Goal: Information Seeking & Learning: Learn about a topic

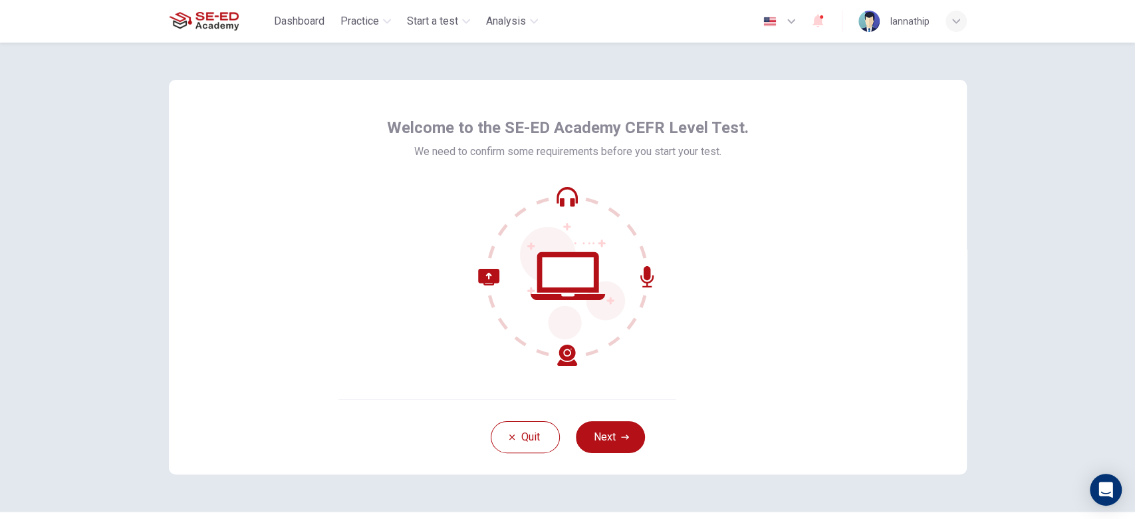
click at [614, 440] on button "Next" at bounding box center [610, 437] width 69 height 32
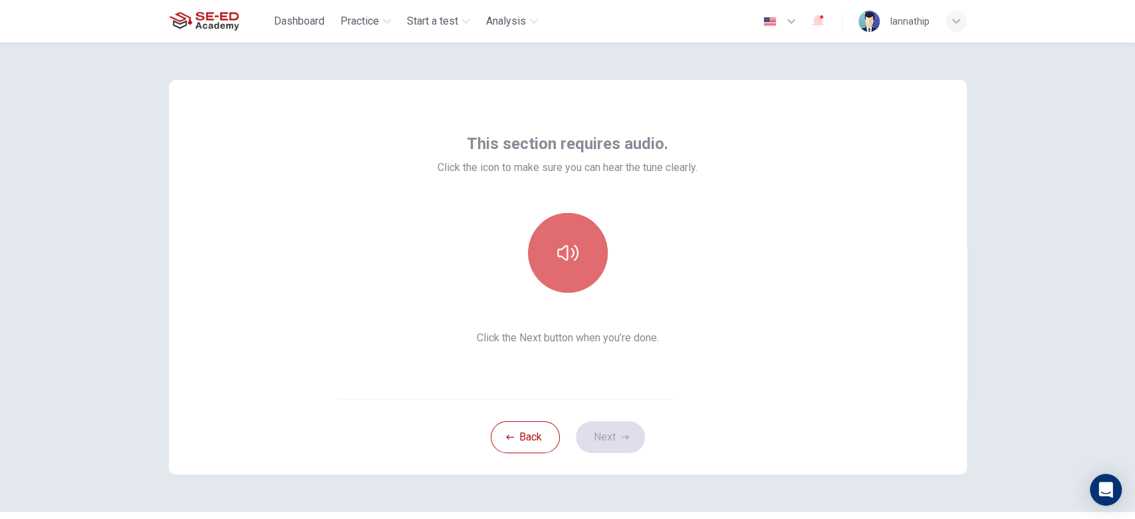
click at [590, 257] on button "button" at bounding box center [568, 253] width 80 height 80
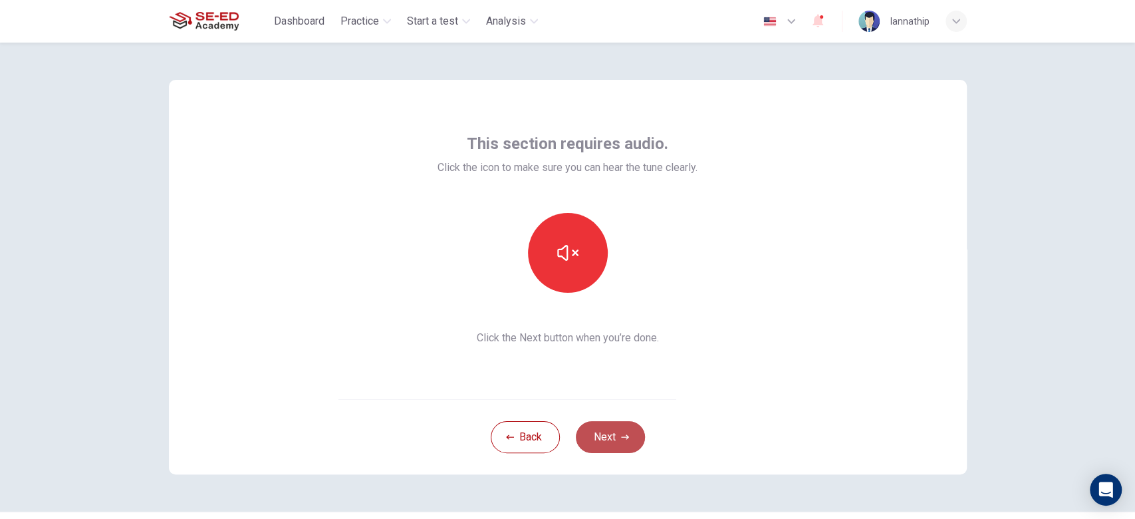
click at [622, 432] on button "Next" at bounding box center [610, 437] width 69 height 32
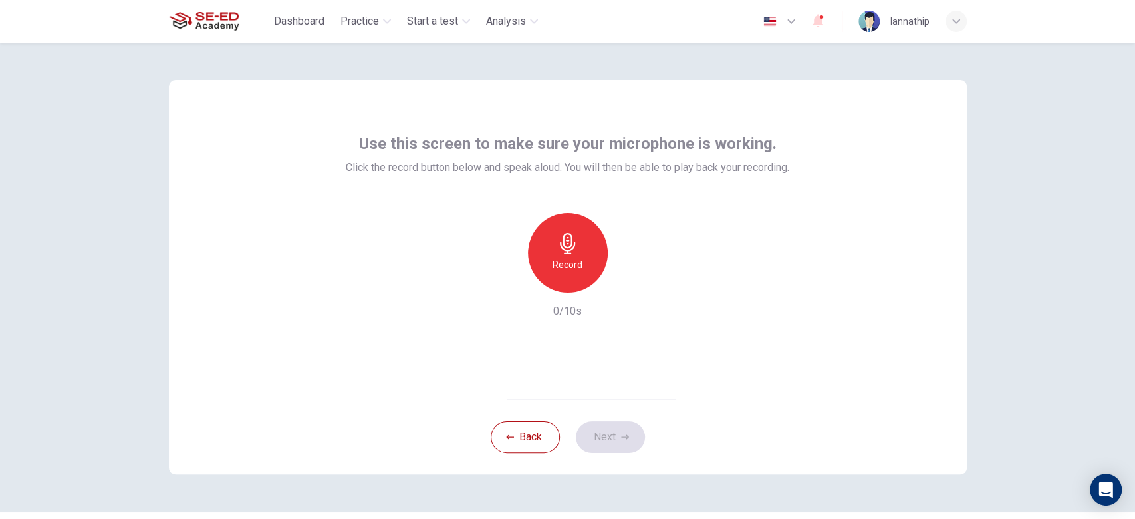
click at [557, 259] on h6 "Record" at bounding box center [568, 265] width 30 height 16
click at [565, 244] on icon "button" at bounding box center [567, 243] width 21 height 21
click at [611, 437] on button "Next" at bounding box center [610, 437] width 69 height 32
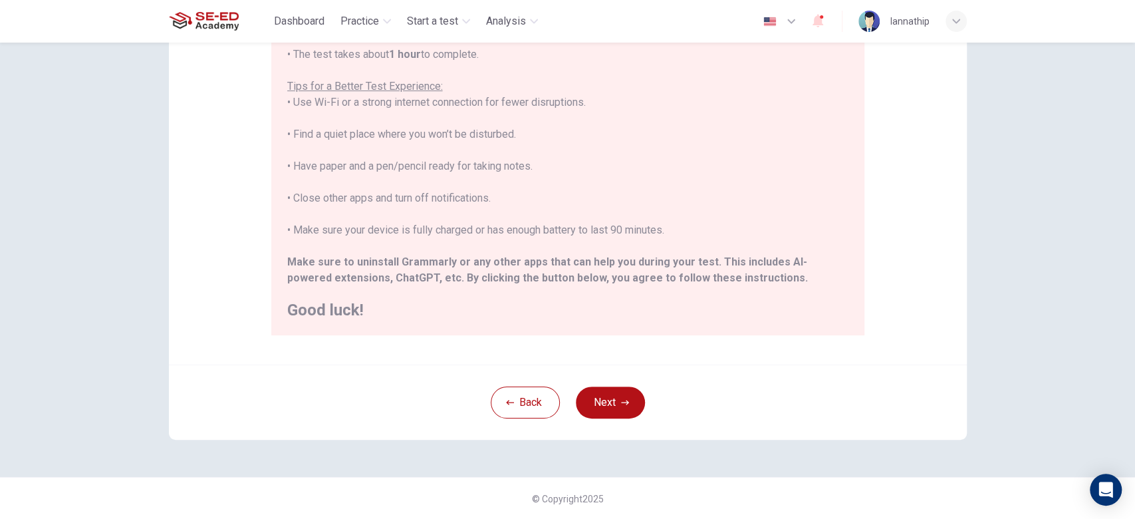
scroll to position [39, 0]
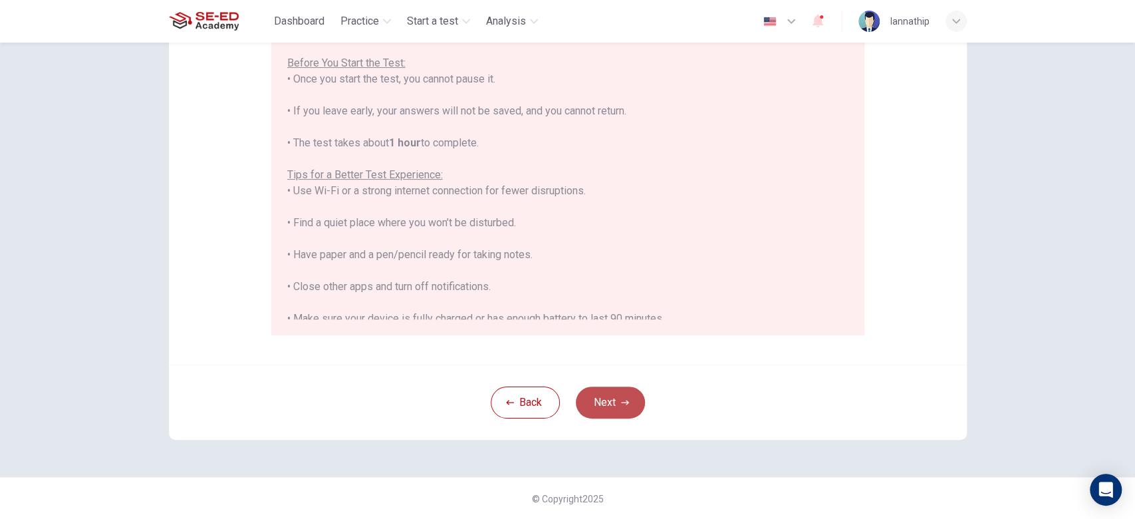
click at [615, 402] on button "Next" at bounding box center [610, 402] width 69 height 32
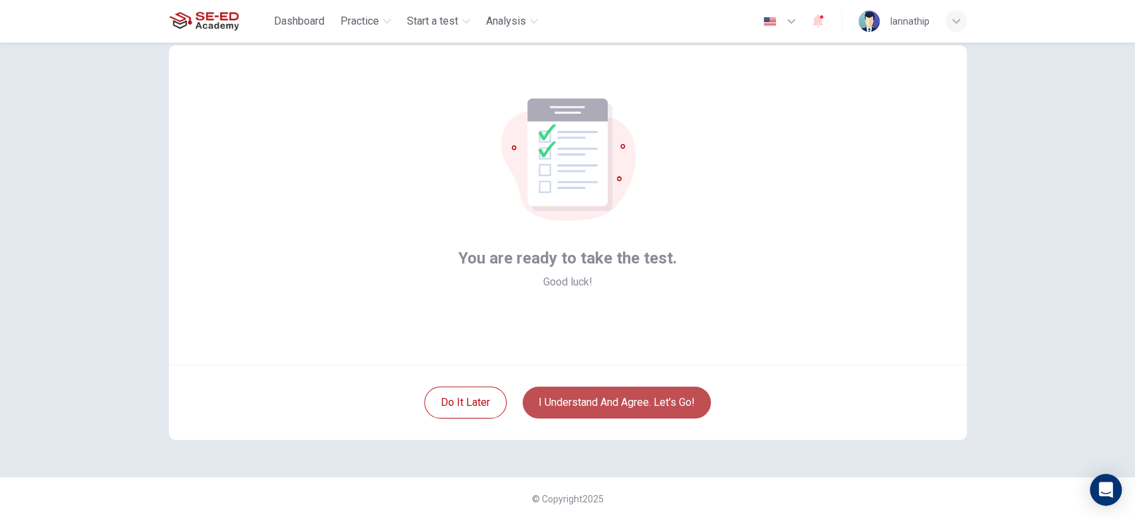
click at [667, 399] on button "I understand and agree. Let’s go!" at bounding box center [617, 402] width 188 height 32
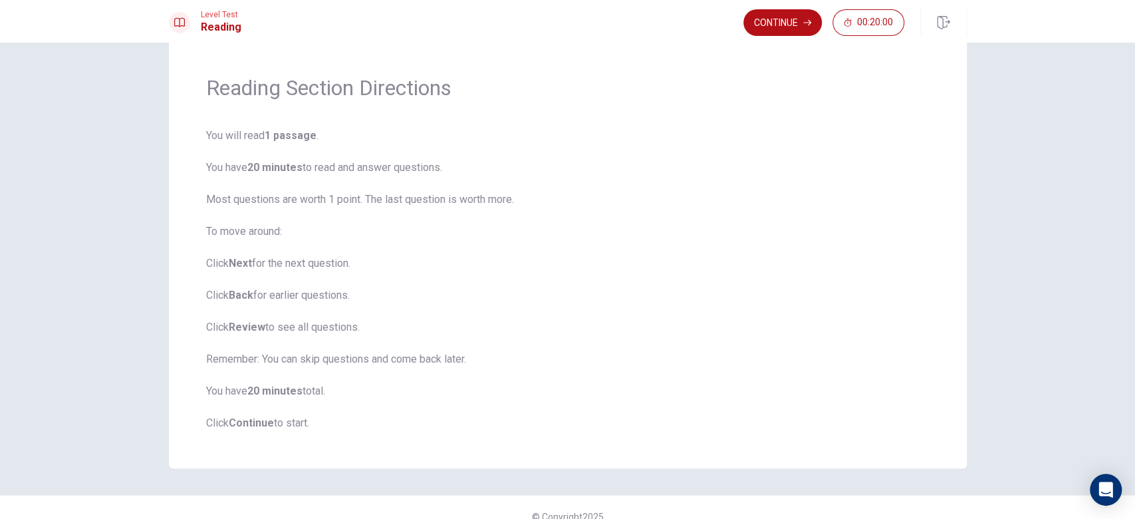
scroll to position [50, 0]
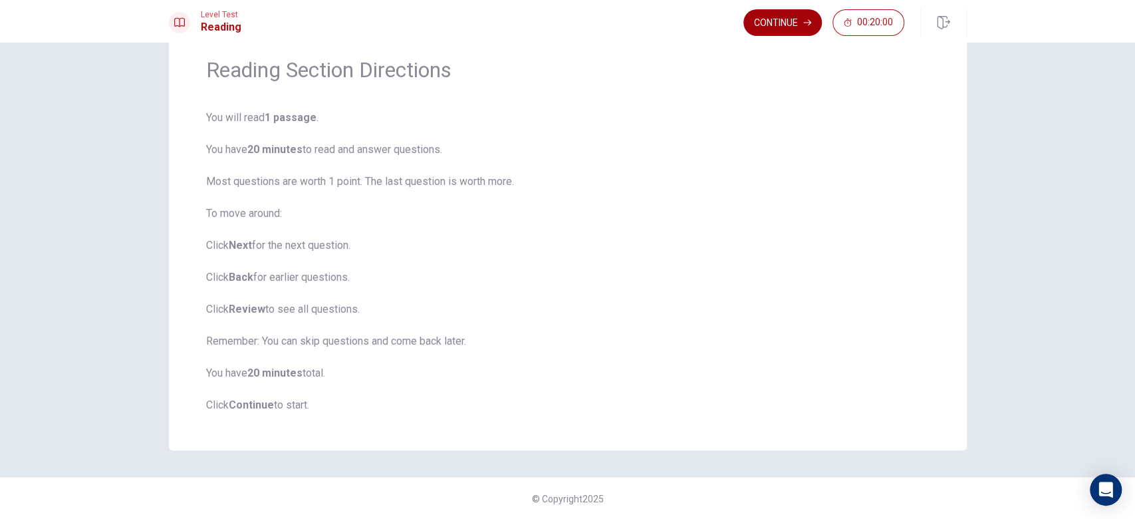
click at [776, 29] on button "Continue" at bounding box center [782, 22] width 78 height 27
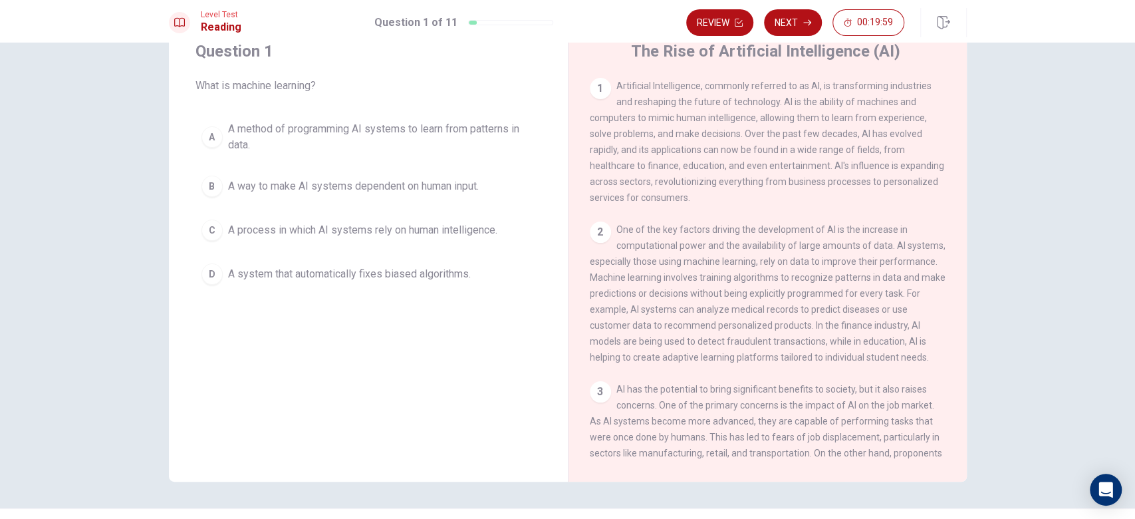
click at [215, 231] on div "C" at bounding box center [211, 229] width 21 height 21
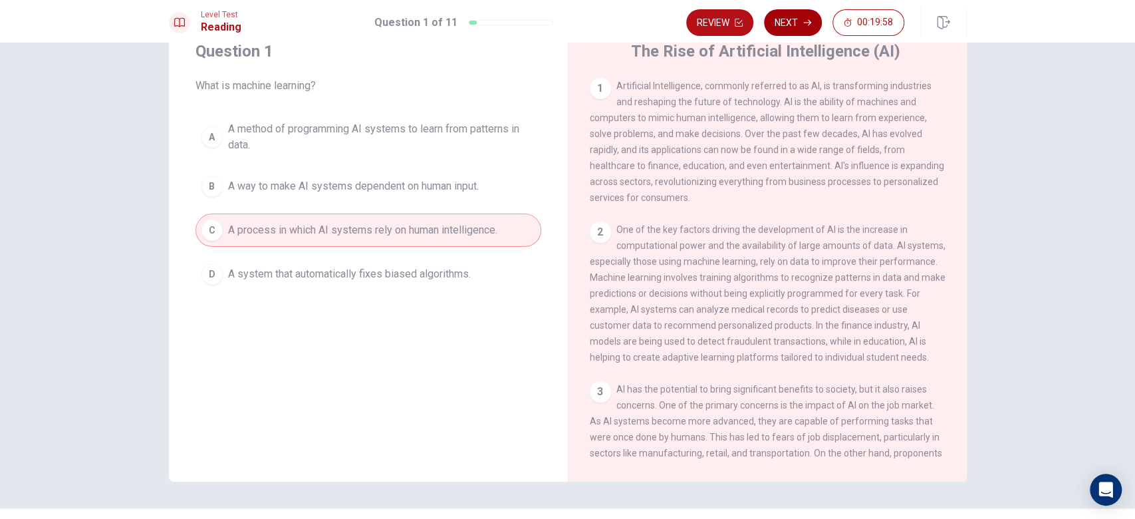
click at [793, 26] on button "Next" at bounding box center [793, 22] width 58 height 27
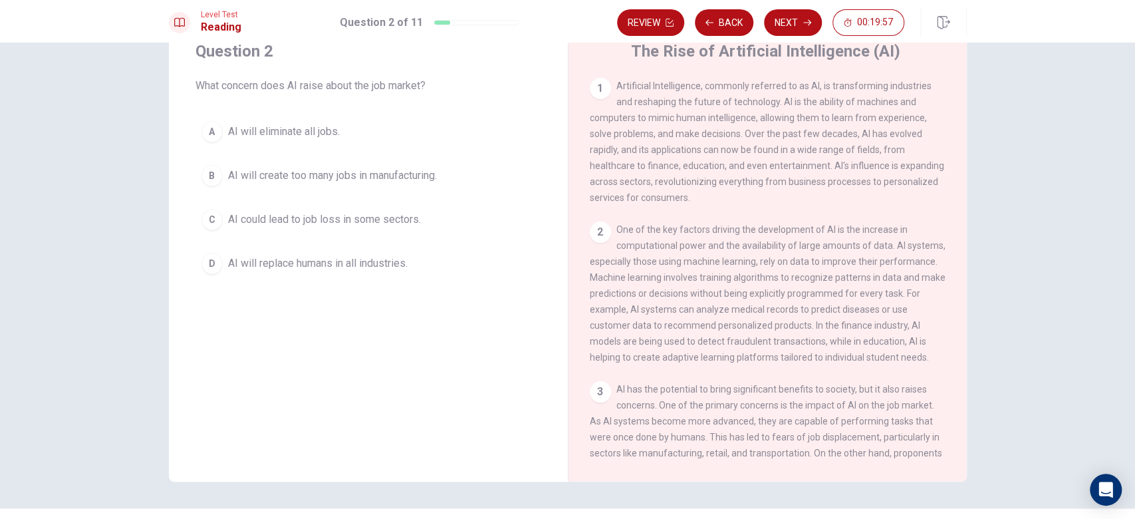
click at [291, 219] on span "AI could lead to job loss in some sectors." at bounding box center [324, 219] width 193 height 16
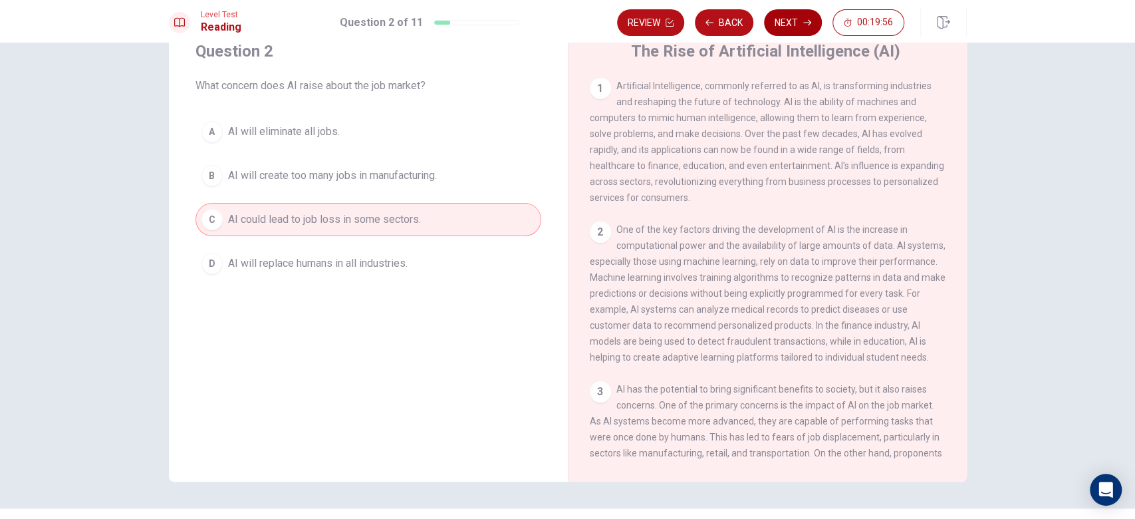
click at [791, 23] on button "Next" at bounding box center [793, 22] width 58 height 27
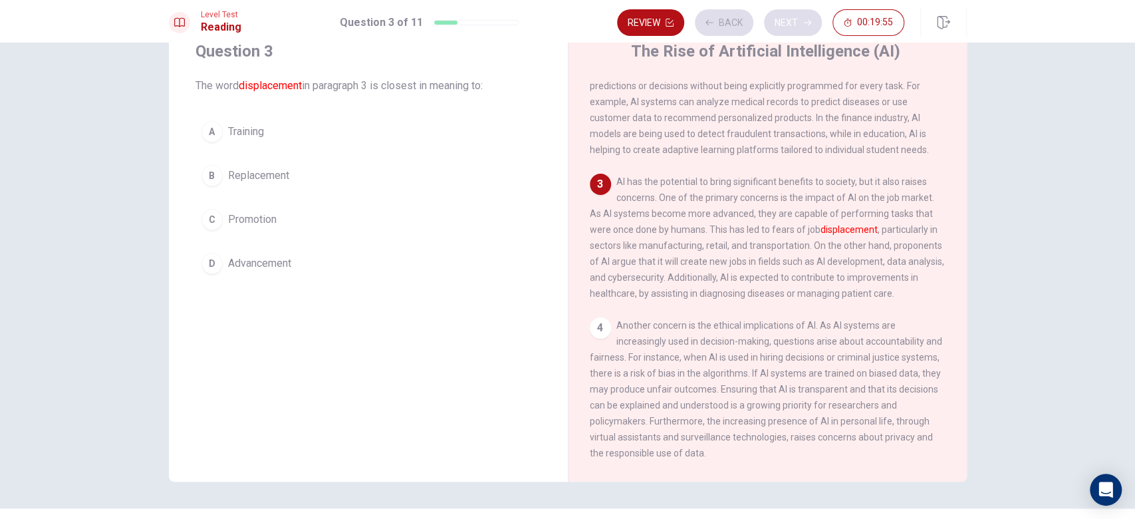
scroll to position [213, 0]
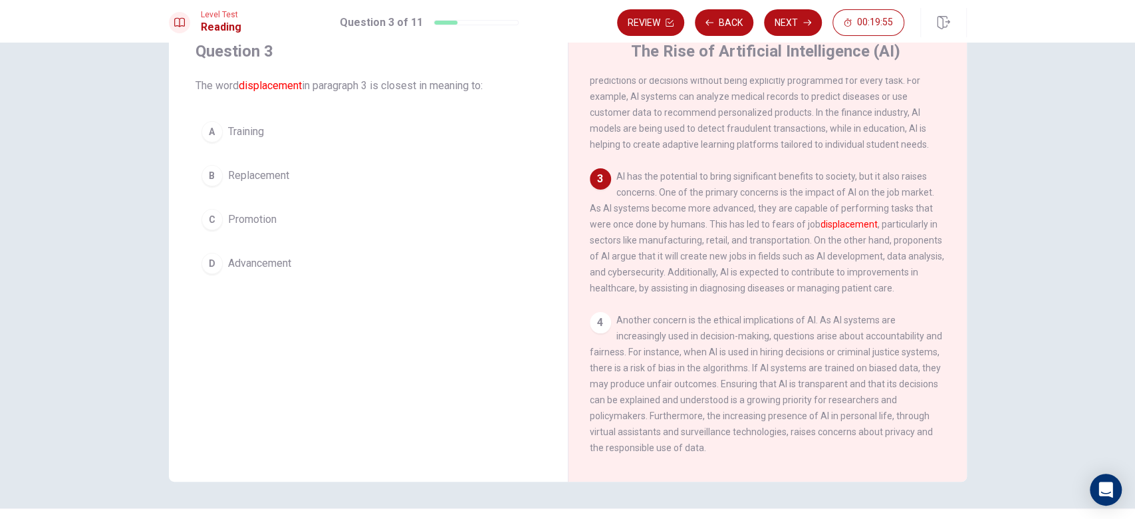
click at [255, 259] on span "Advancement" at bounding box center [259, 263] width 63 height 16
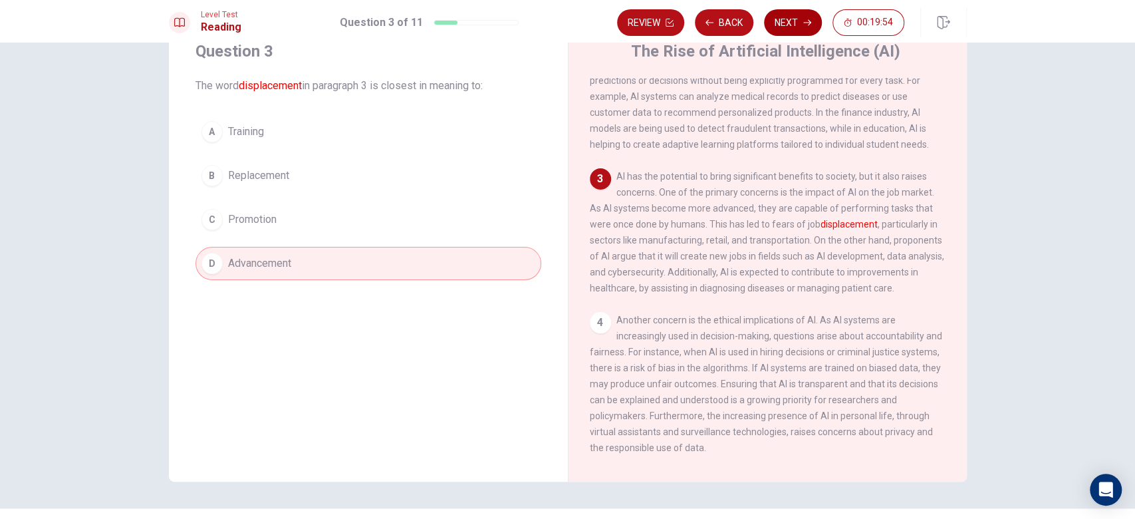
click at [784, 33] on button "Next" at bounding box center [793, 22] width 58 height 27
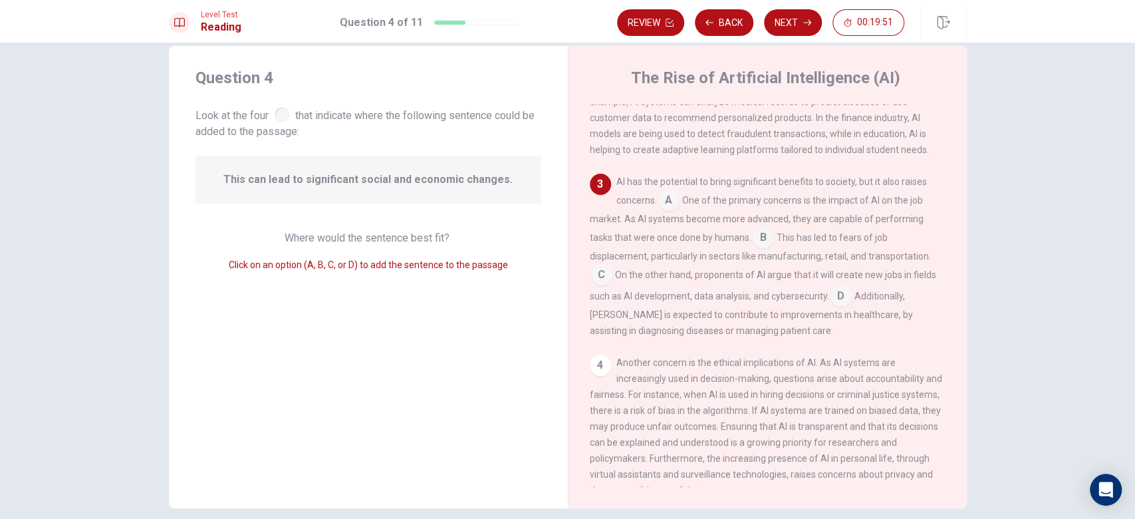
scroll to position [0, 0]
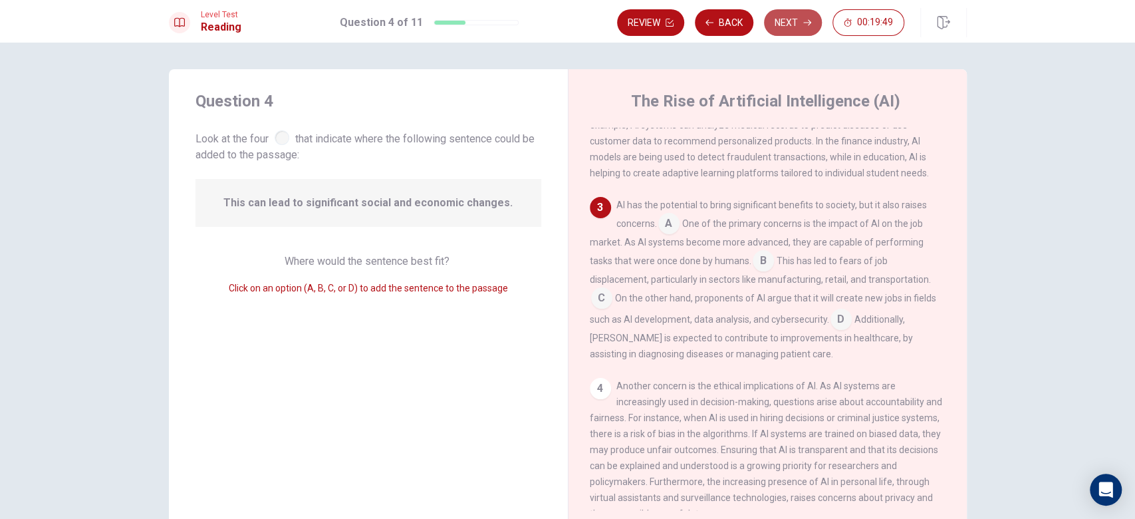
click at [803, 17] on button "Next" at bounding box center [793, 22] width 58 height 27
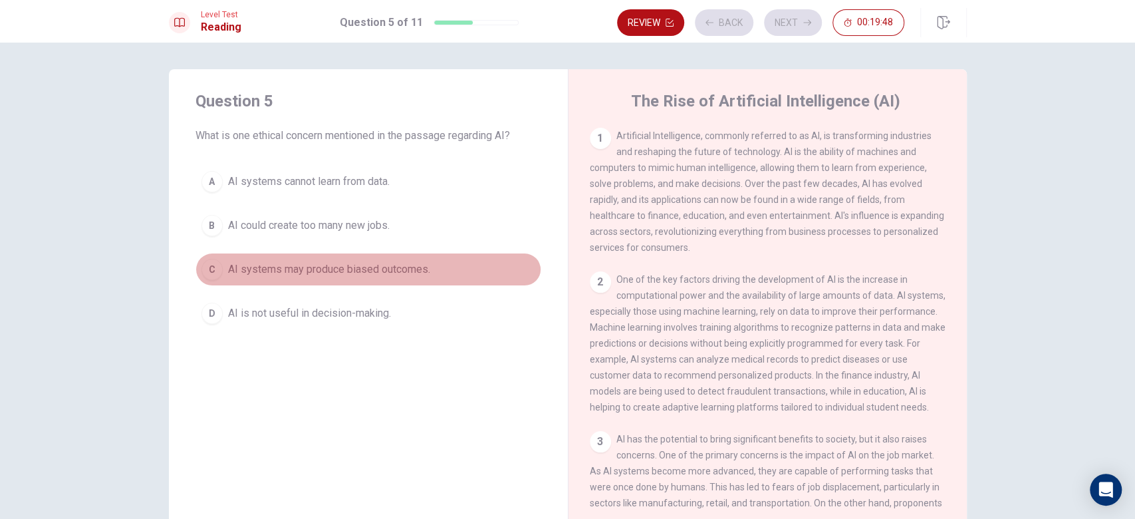
click at [315, 257] on button "C AI systems may produce biased outcomes." at bounding box center [368, 269] width 346 height 33
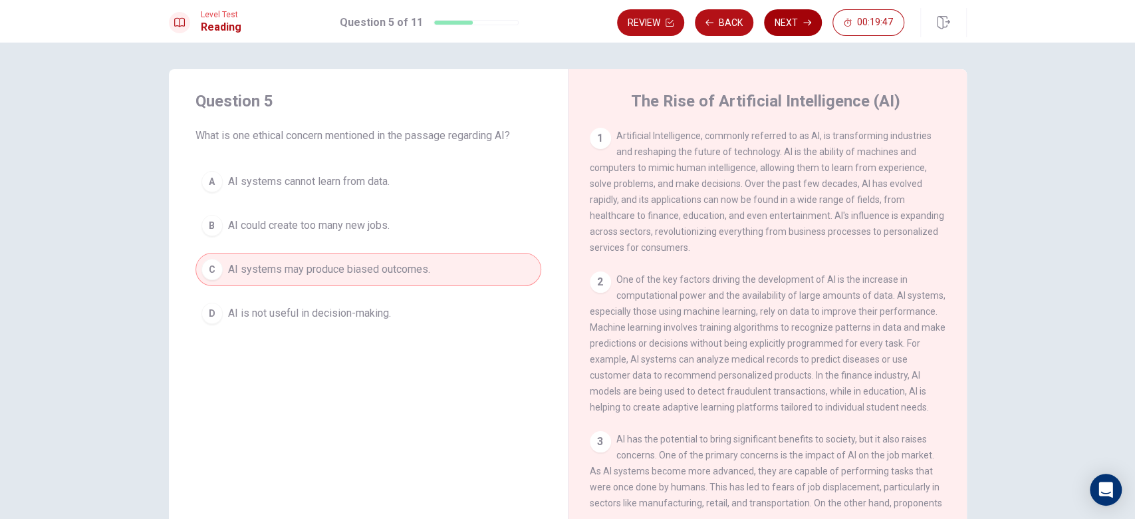
click at [788, 27] on button "Next" at bounding box center [793, 22] width 58 height 27
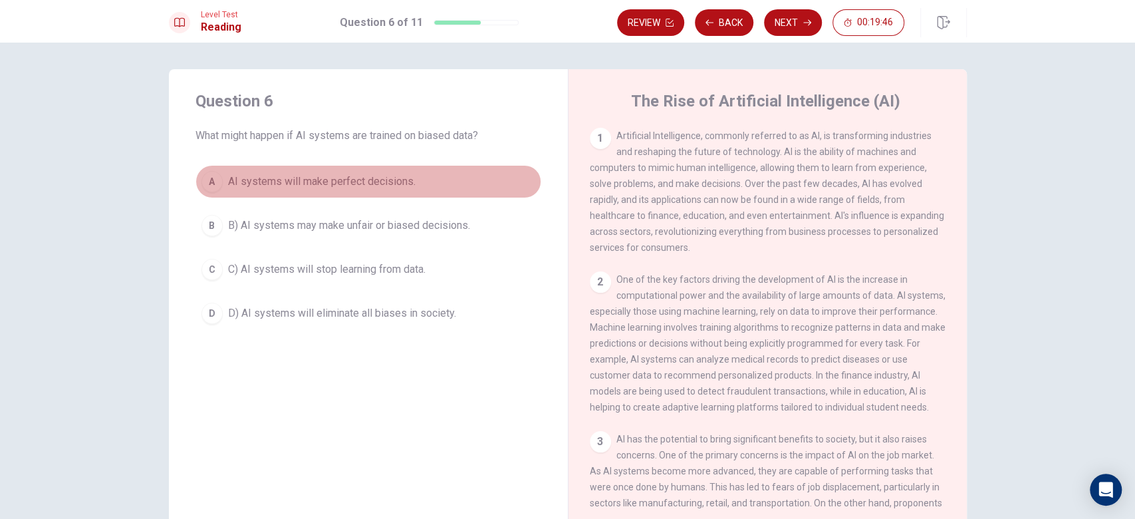
click at [402, 184] on span "AI systems will make perfect decisions." at bounding box center [322, 182] width 188 height 16
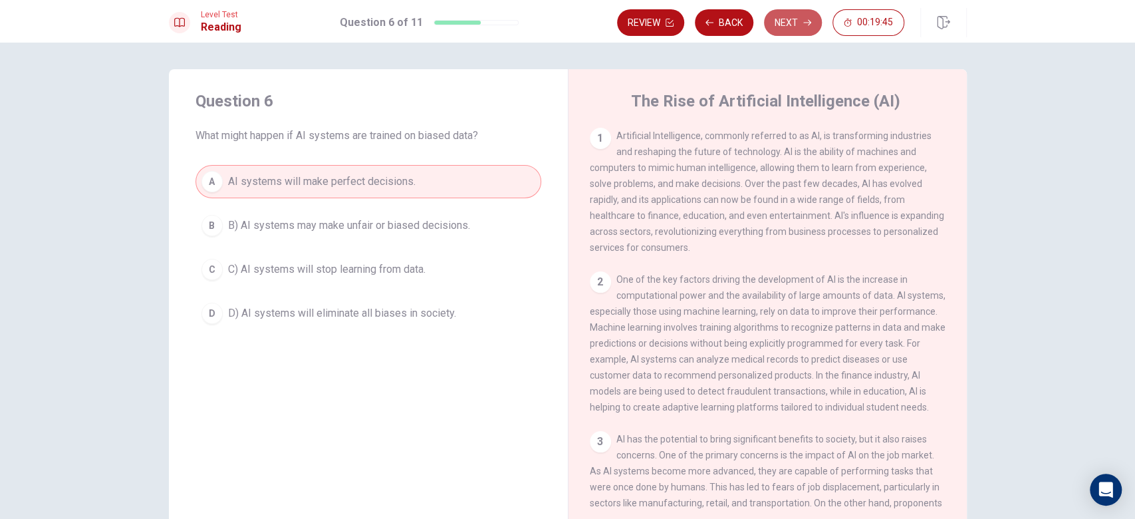
drag, startPoint x: 785, startPoint y: 14, endPoint x: 754, endPoint y: 35, distance: 37.3
click at [785, 13] on button "Next" at bounding box center [793, 22] width 58 height 27
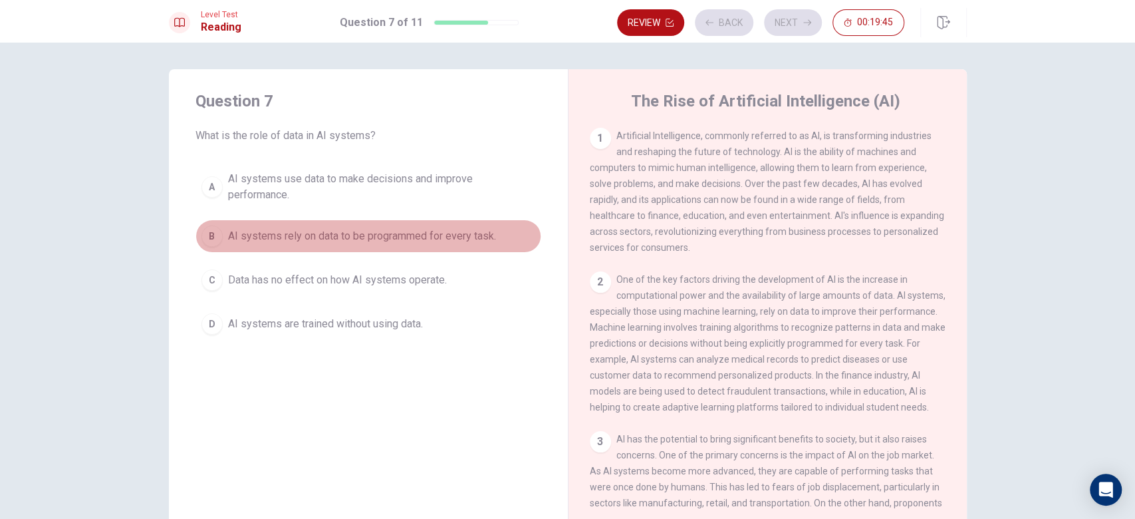
click at [399, 249] on button "B AI systems rely on data to be programmed for every task." at bounding box center [368, 235] width 346 height 33
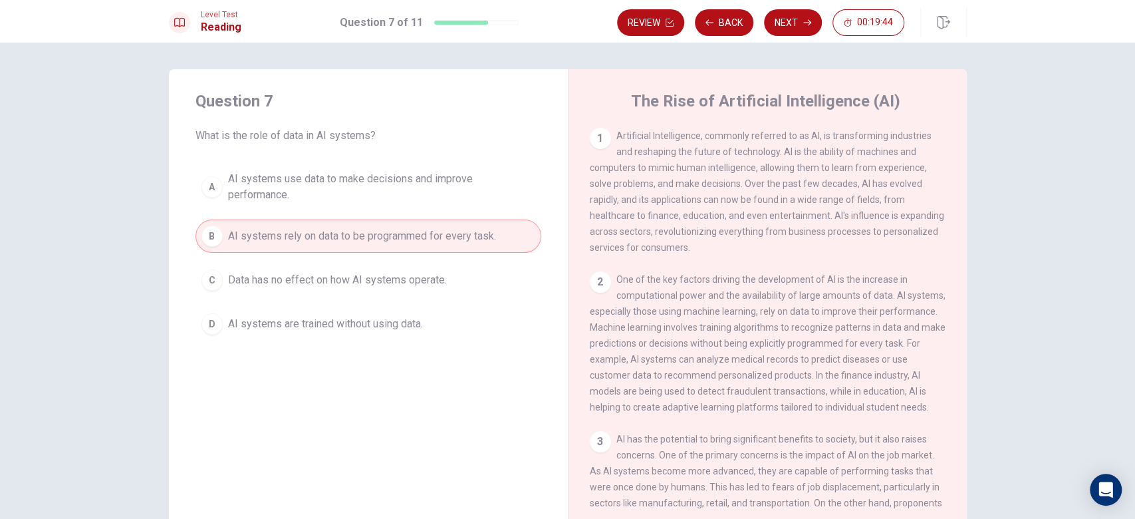
drag, startPoint x: 793, startPoint y: 19, endPoint x: 786, endPoint y: 23, distance: 8.1
click at [793, 19] on button "Next" at bounding box center [793, 22] width 58 height 27
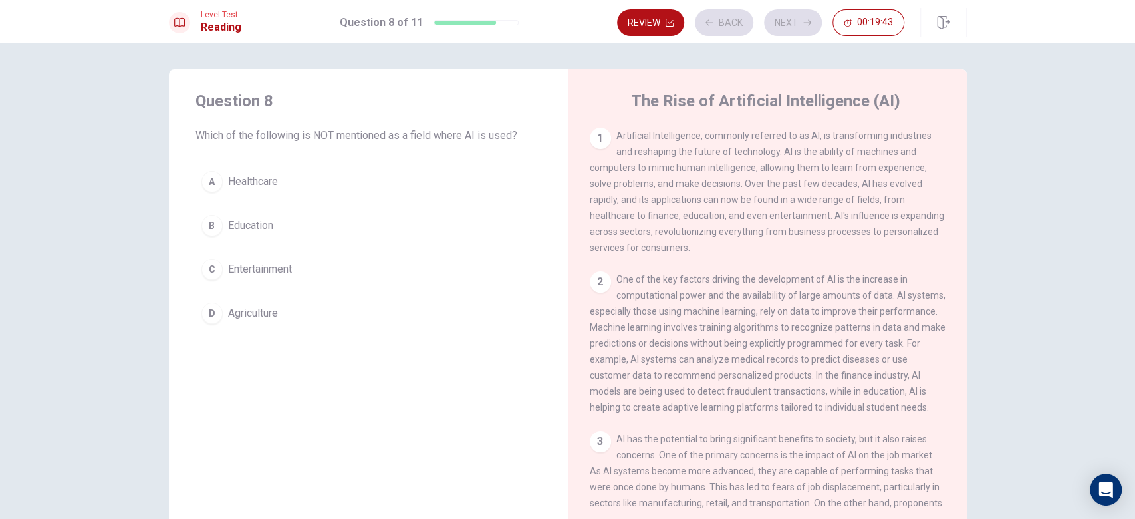
click at [273, 309] on span "Agriculture" at bounding box center [253, 313] width 50 height 16
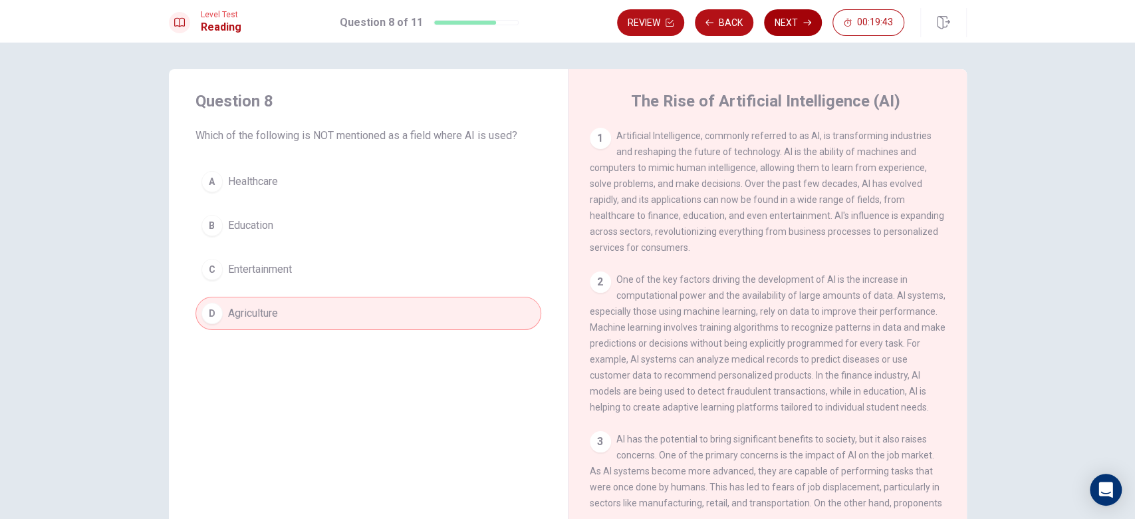
click at [798, 19] on button "Next" at bounding box center [793, 22] width 58 height 27
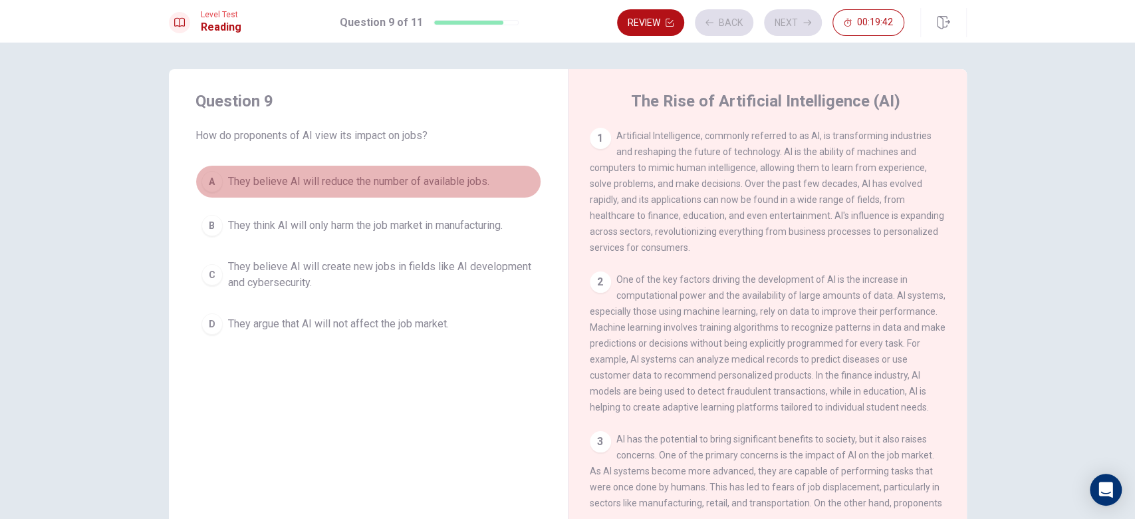
click at [343, 185] on span "They believe AI will reduce the number of available jobs." at bounding box center [358, 182] width 261 height 16
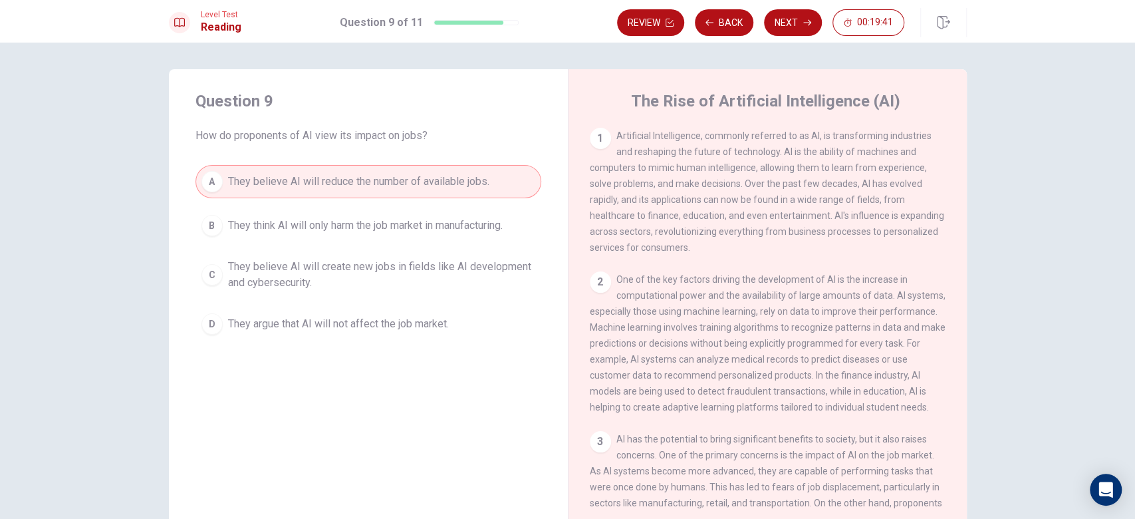
click at [775, 8] on div "Review Back Next 00:19:41" at bounding box center [792, 22] width 350 height 29
click at [781, 21] on button "Next" at bounding box center [793, 22] width 58 height 27
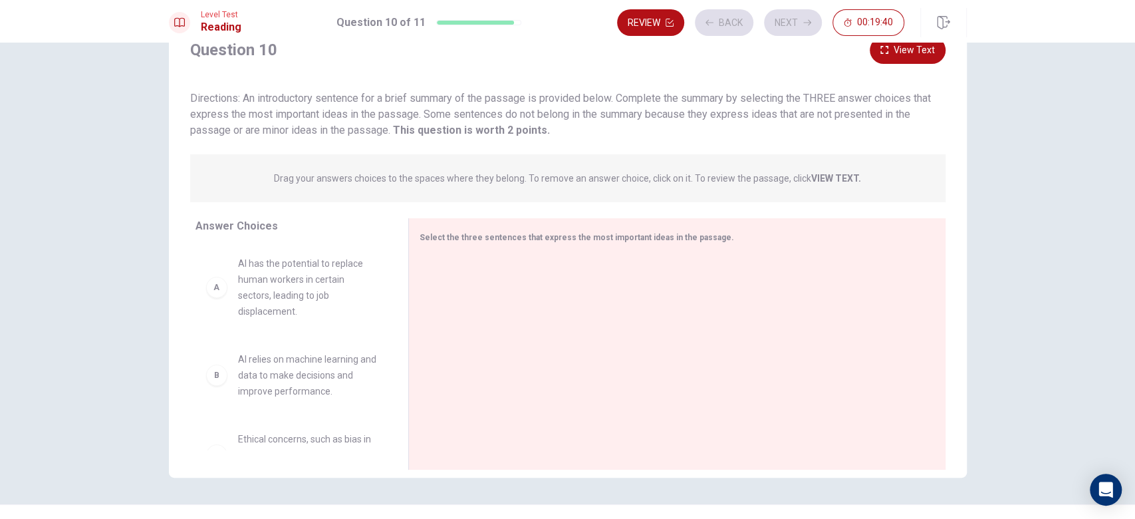
scroll to position [81, 0]
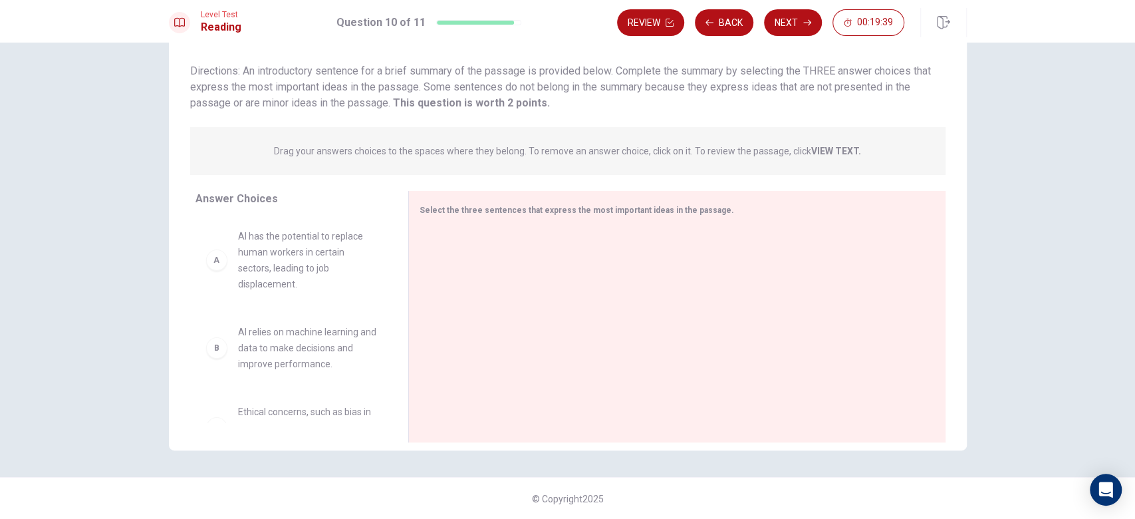
click at [249, 356] on span "AI relies on machine learning and data to make decisions and improve performanc…" at bounding box center [307, 348] width 138 height 48
click at [213, 355] on div "B" at bounding box center [216, 347] width 21 height 21
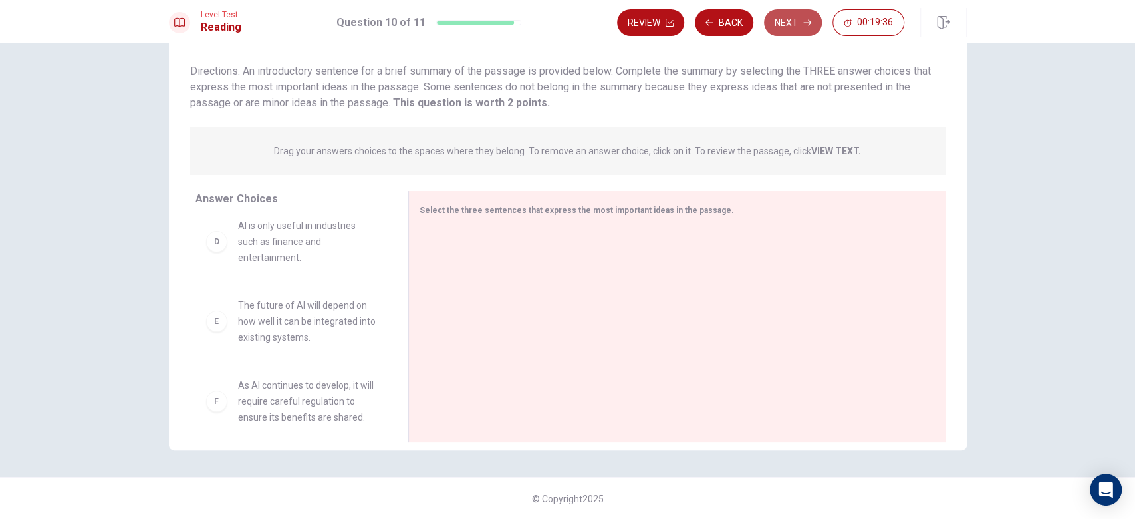
click at [768, 16] on button "Next" at bounding box center [793, 22] width 58 height 27
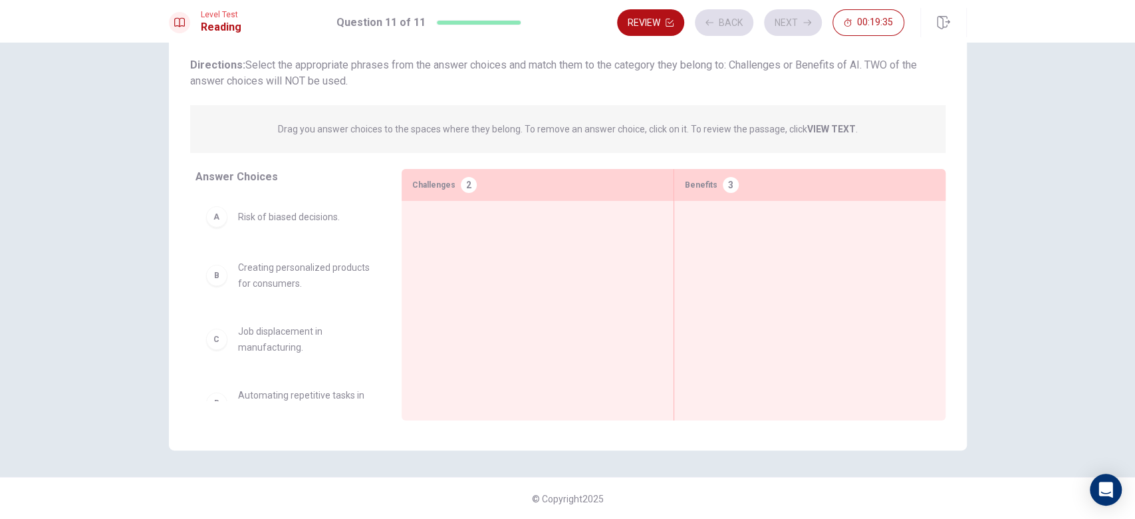
click at [269, 305] on div "A Risk of biased decisions. B Creating personalized products for consumers. C J…" at bounding box center [287, 297] width 185 height 205
click at [284, 281] on span "Creating personalized products for consumers." at bounding box center [304, 275] width 132 height 32
click at [782, 13] on button "Next" at bounding box center [793, 22] width 58 height 27
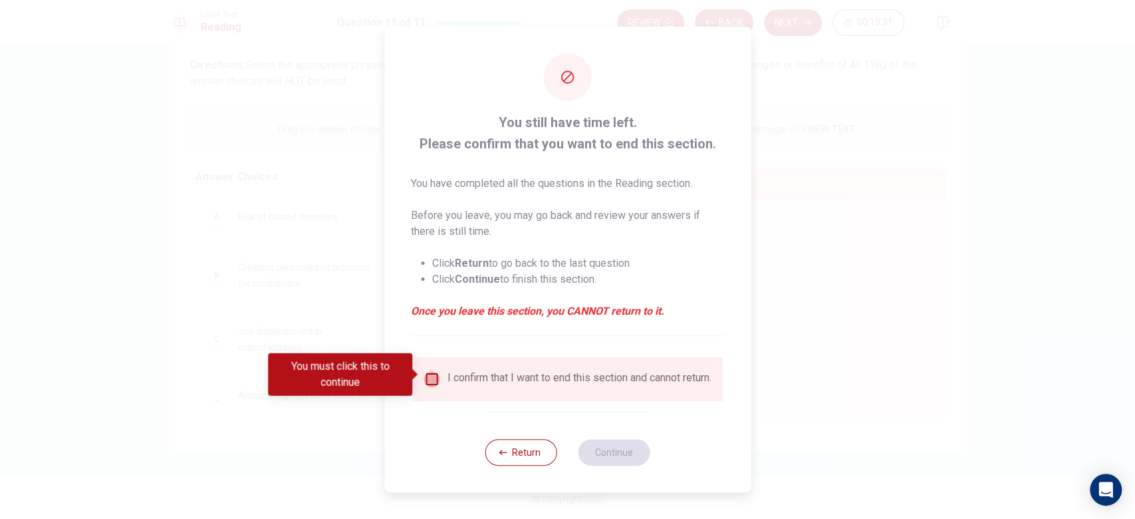
click at [431, 374] on input "You must click this to continue" at bounding box center [432, 379] width 16 height 16
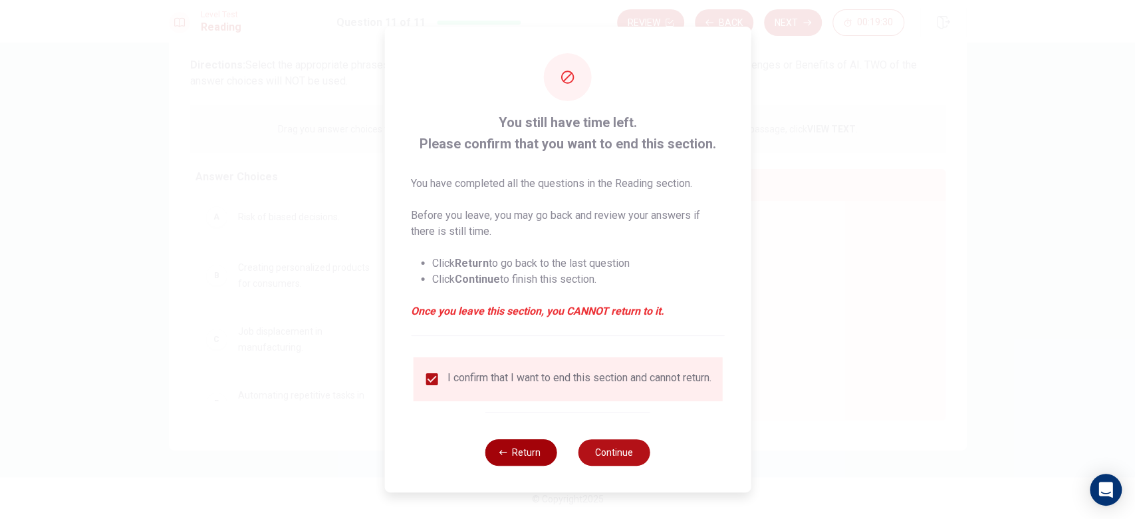
click at [513, 453] on button "Return" at bounding box center [521, 452] width 72 height 27
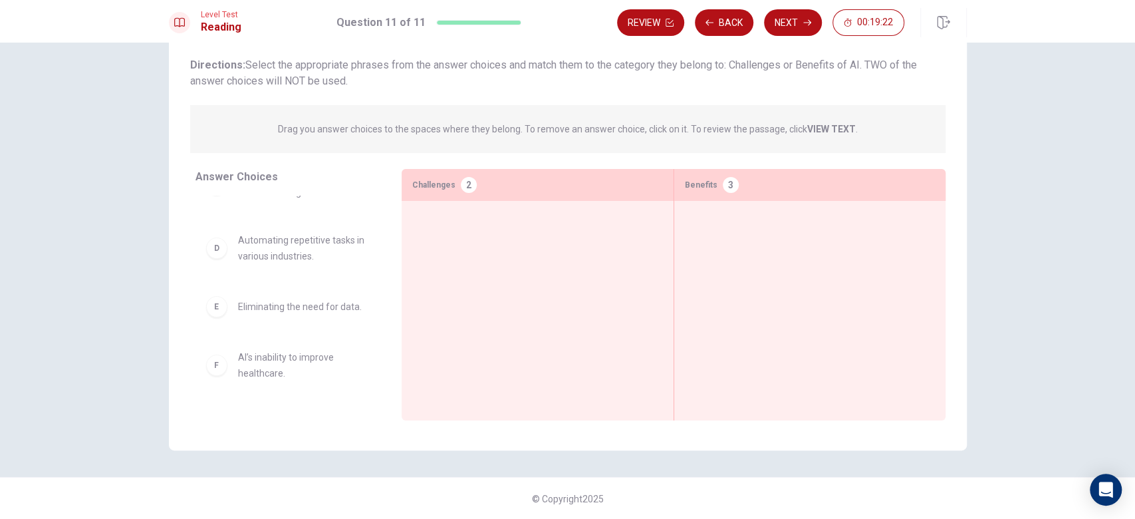
scroll to position [209, 0]
drag, startPoint x: 215, startPoint y: 257, endPoint x: 507, endPoint y: 263, distance: 292.0
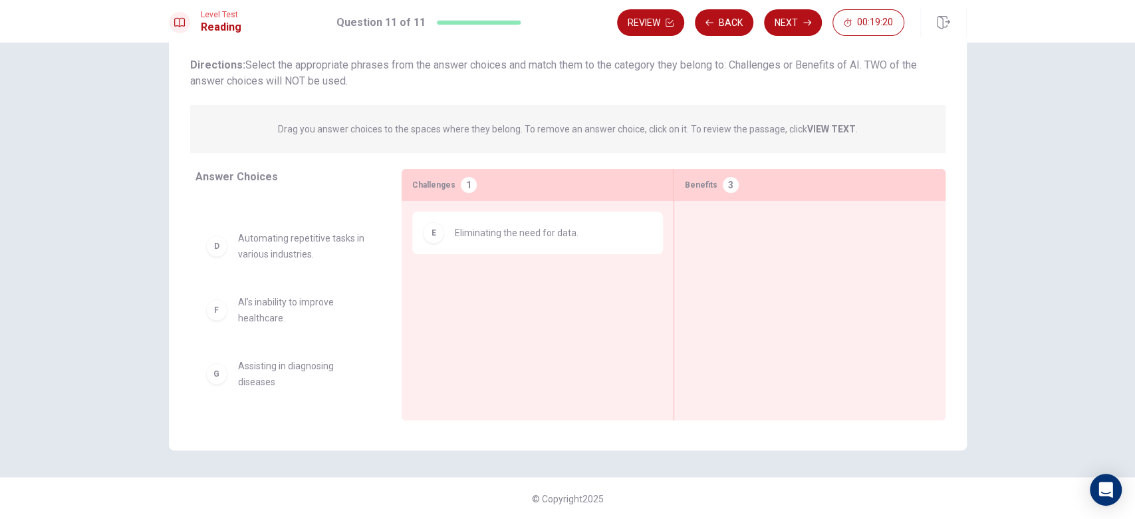
scroll to position [156, 0]
drag, startPoint x: 227, startPoint y: 374, endPoint x: 516, endPoint y: 359, distance: 289.0
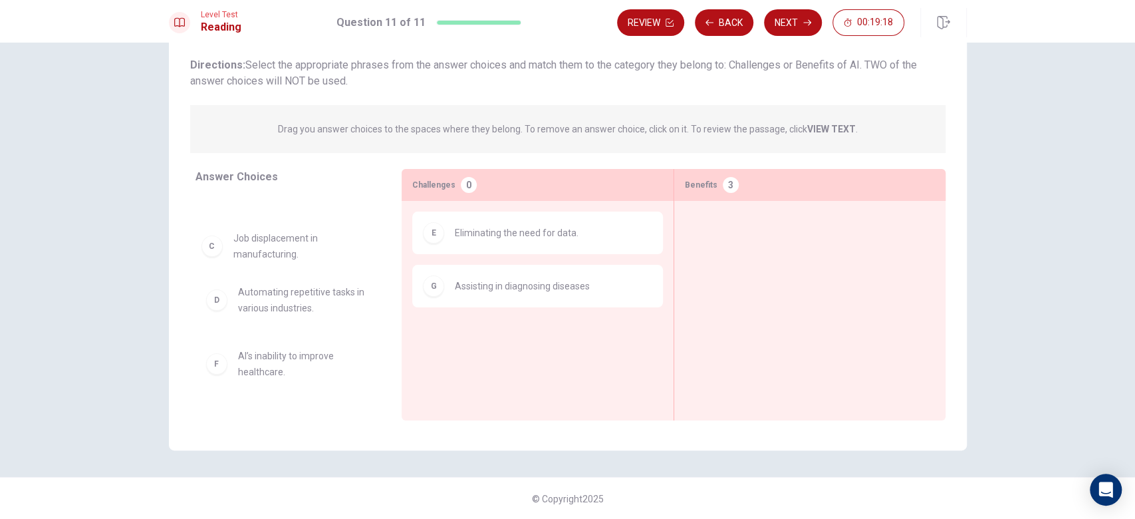
scroll to position [91, 0]
drag, startPoint x: 300, startPoint y: 255, endPoint x: 547, endPoint y: 358, distance: 267.6
click at [803, 23] on icon "button" at bounding box center [807, 23] width 8 height 8
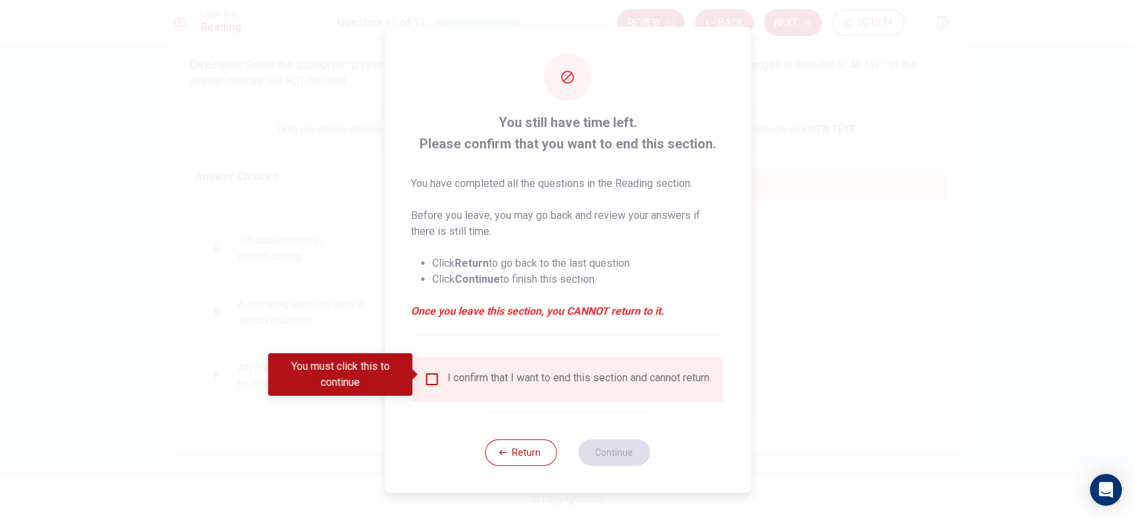
click at [428, 374] on input "You must click this to continue" at bounding box center [432, 379] width 16 height 16
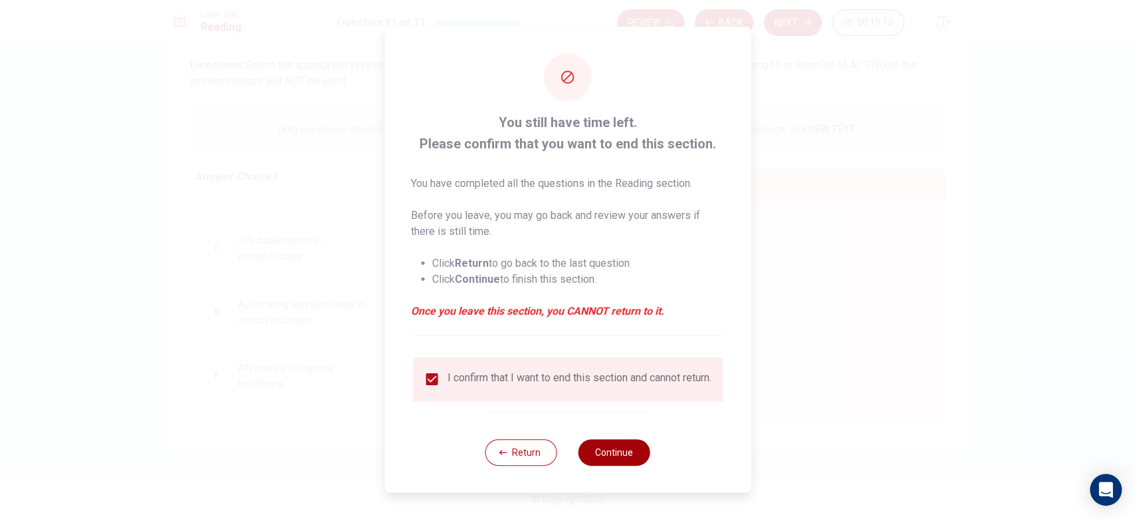
click at [628, 455] on button "Continue" at bounding box center [614, 452] width 72 height 27
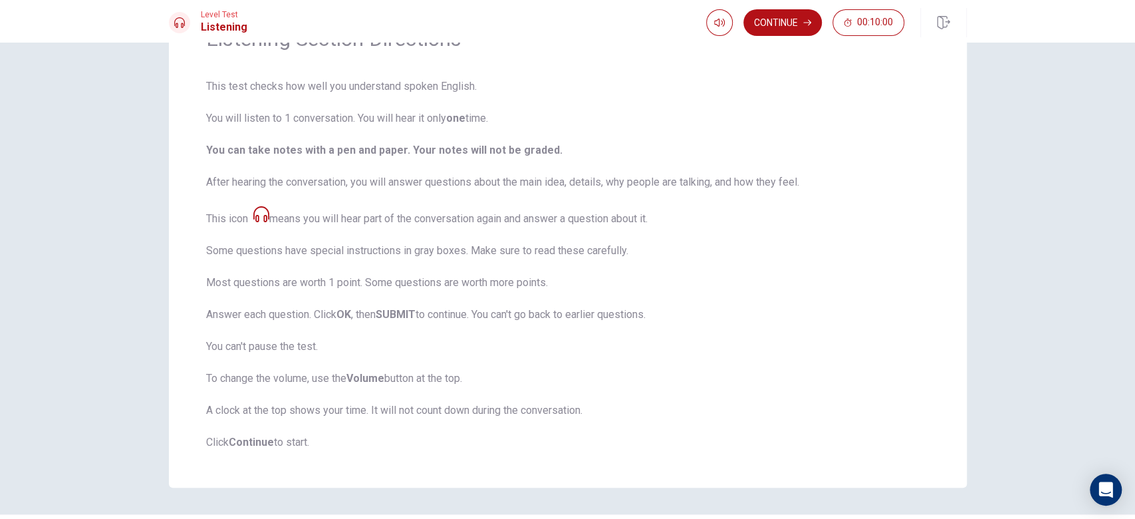
scroll to position [0, 0]
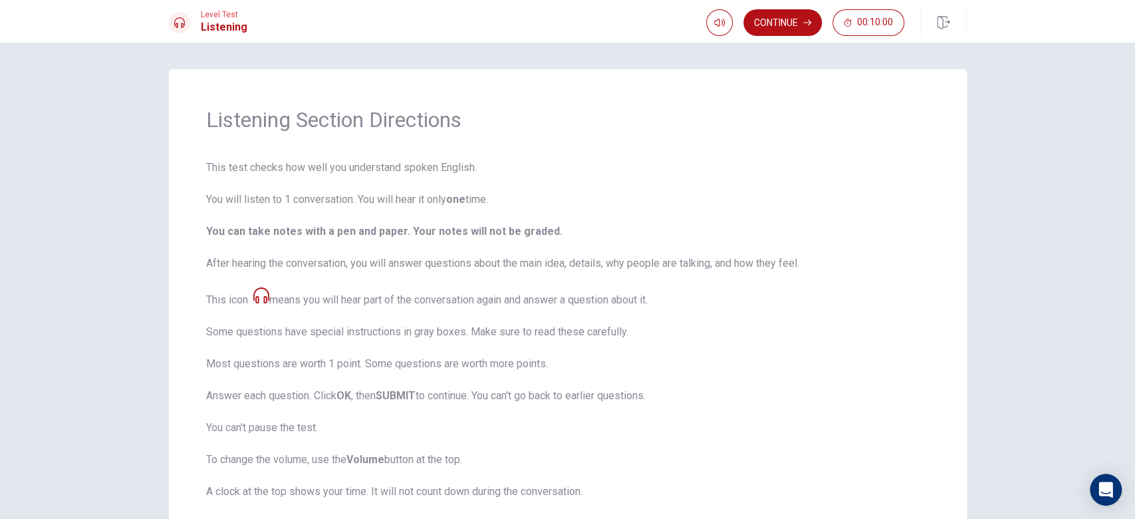
drag, startPoint x: 199, startPoint y: 199, endPoint x: 494, endPoint y: 200, distance: 295.2
click at [494, 200] on div "Listening Section Directions This test checks how well you understand spoken En…" at bounding box center [568, 318] width 798 height 499
click at [771, 27] on button "Continue" at bounding box center [782, 22] width 78 height 27
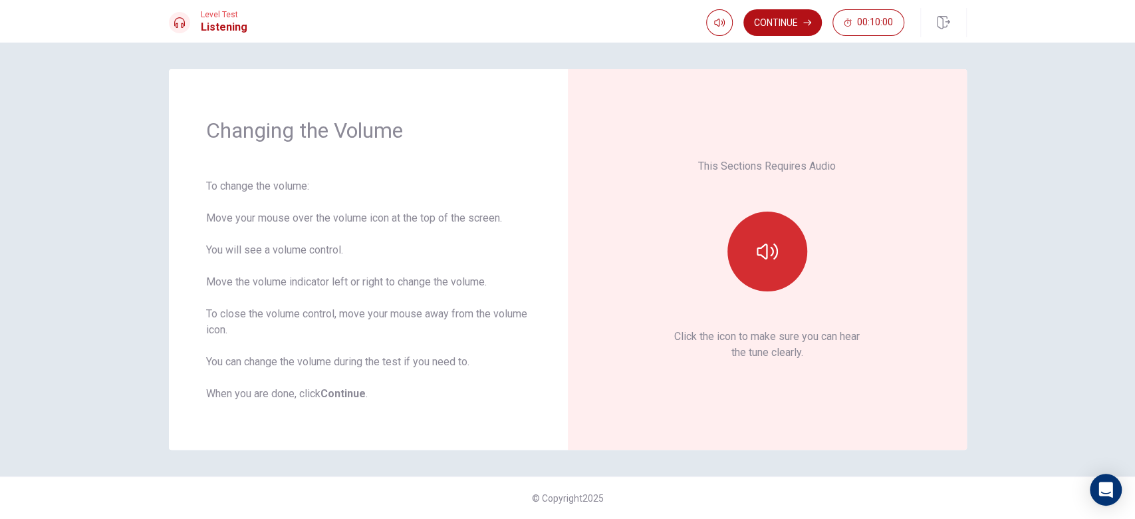
click at [777, 262] on button "button" at bounding box center [767, 251] width 80 height 80
click at [777, 261] on button "button" at bounding box center [767, 251] width 80 height 80
click at [766, 13] on button "Continue" at bounding box center [782, 22] width 78 height 27
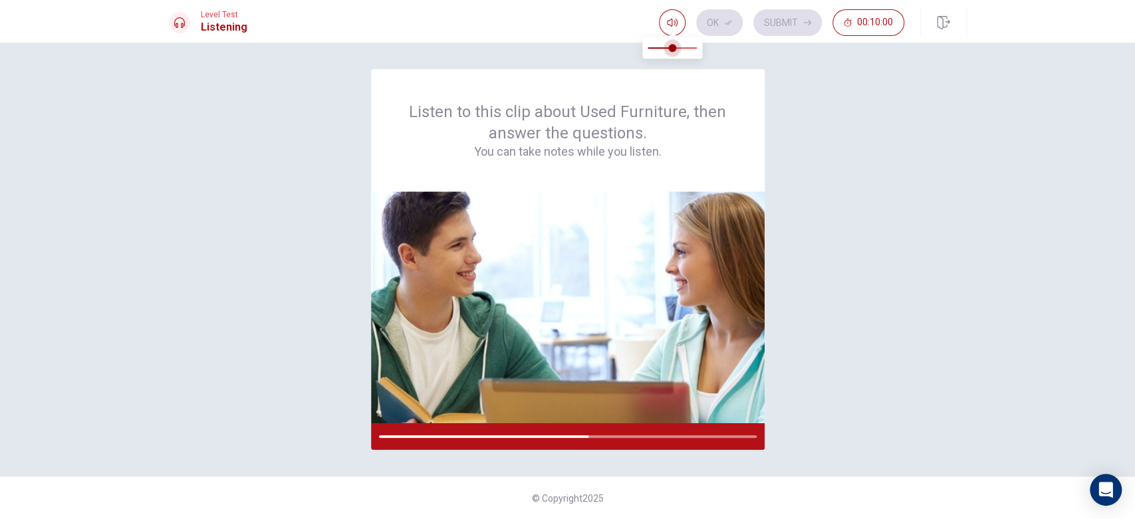
type input "0.4"
drag, startPoint x: 692, startPoint y: 48, endPoint x: 670, endPoint y: 48, distance: 21.9
click at [670, 48] on span at bounding box center [668, 48] width 8 height 8
drag, startPoint x: 915, startPoint y: 88, endPoint x: 917, endPoint y: 75, distance: 13.4
click at [916, 88] on div "Listen to this clip about Used Furniture, then answer the questions. You can ta…" at bounding box center [568, 259] width 798 height 380
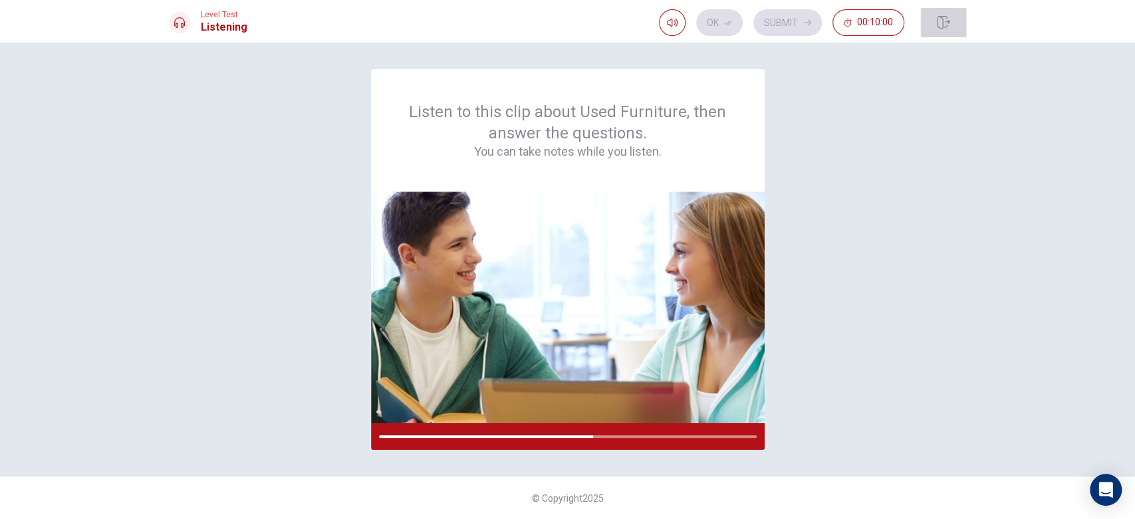
click at [944, 21] on icon "button" at bounding box center [943, 22] width 13 height 13
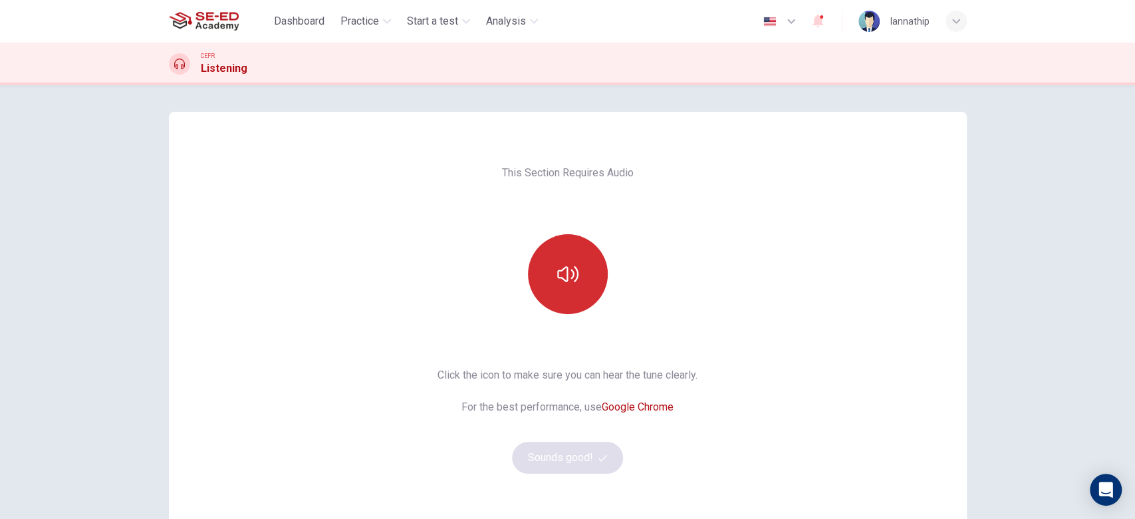
click at [570, 277] on icon "button" at bounding box center [567, 273] width 21 height 21
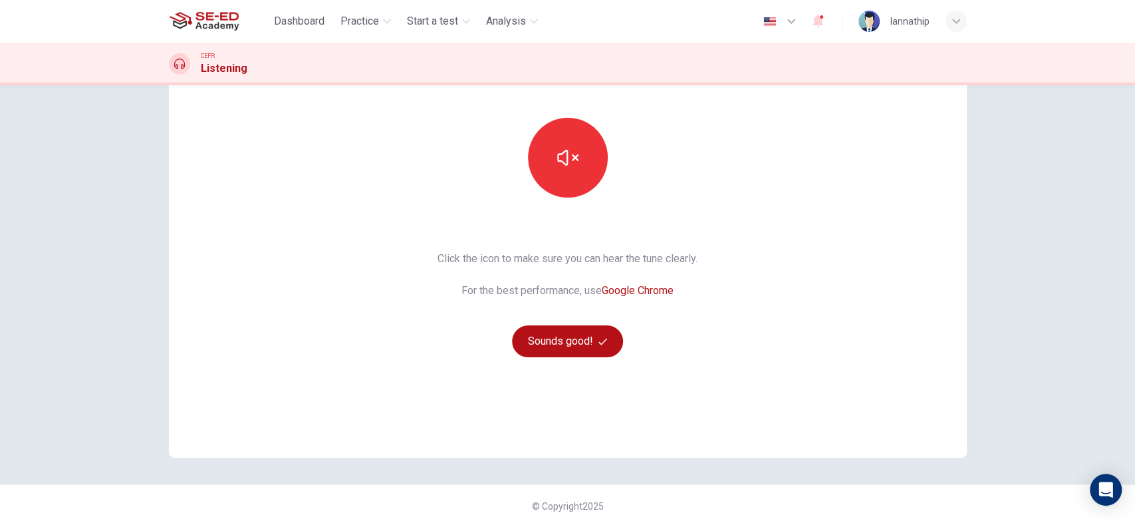
scroll to position [124, 0]
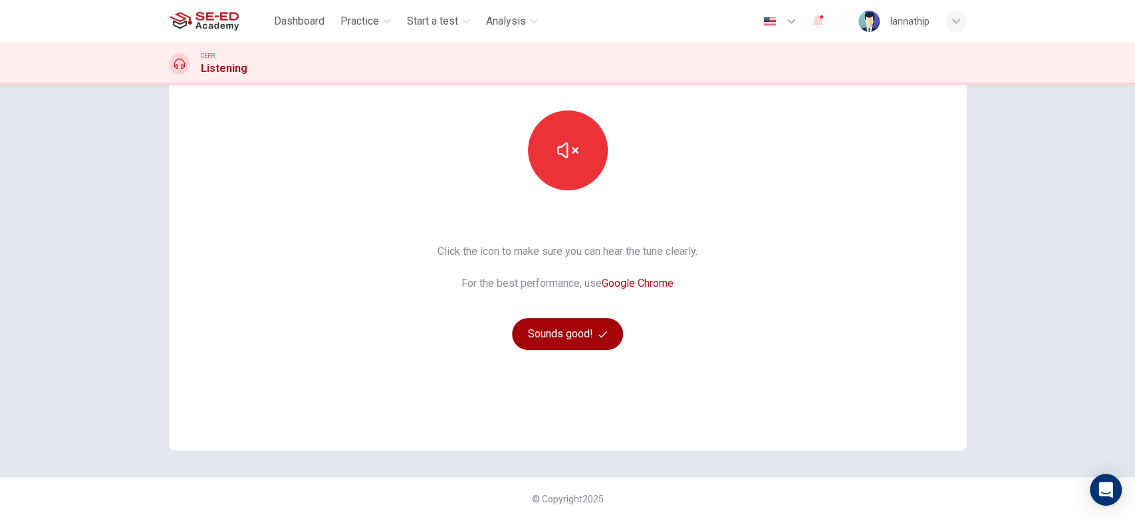
click at [576, 329] on button "Sounds good!" at bounding box center [568, 334] width 112 height 32
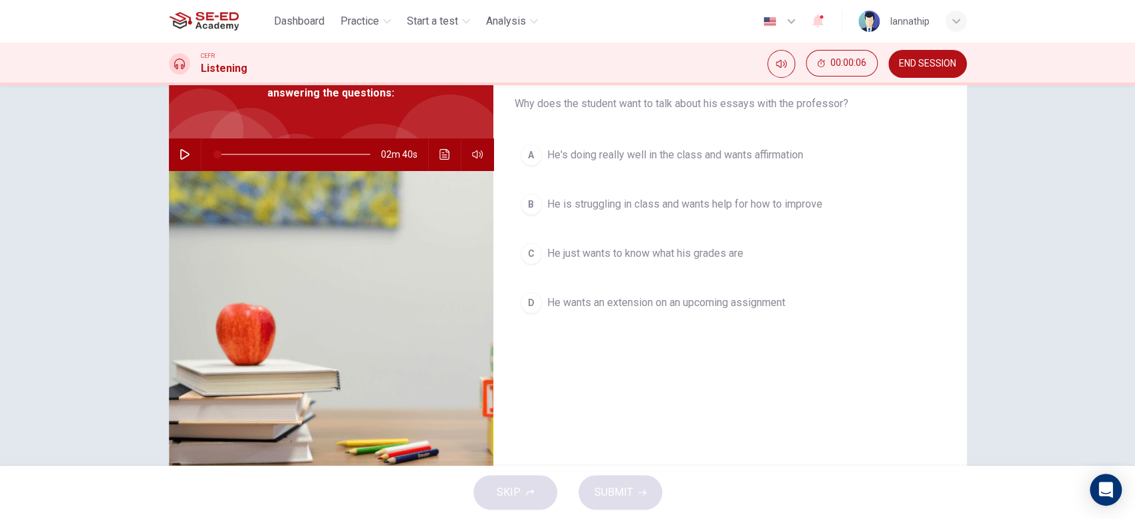
scroll to position [134, 0]
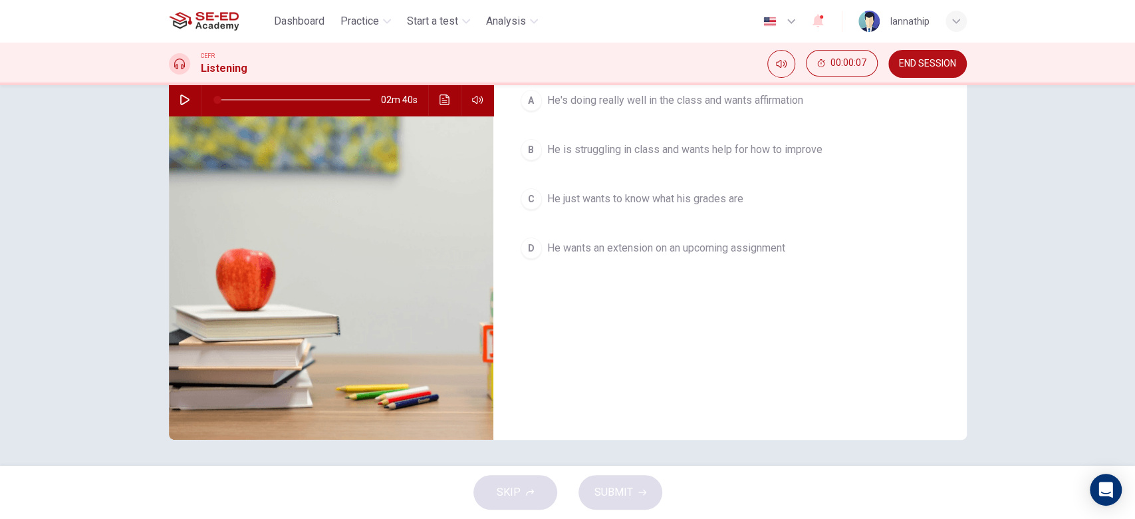
click at [668, 306] on div "Question 1 Why does the student want to talk about his essays with the professo…" at bounding box center [729, 208] width 473 height 462
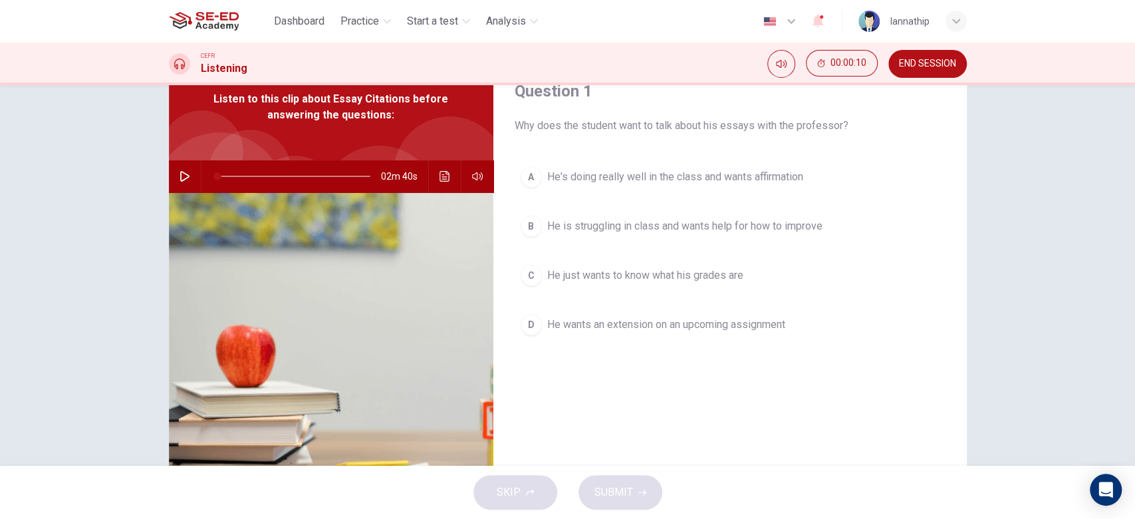
scroll to position [0, 0]
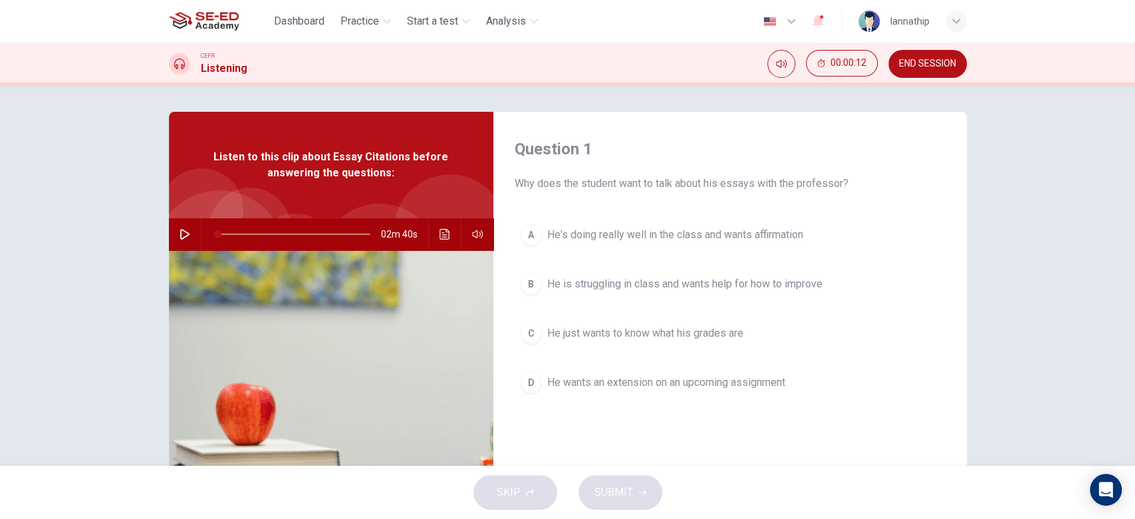
click at [957, 23] on icon "button" at bounding box center [956, 21] width 8 height 8
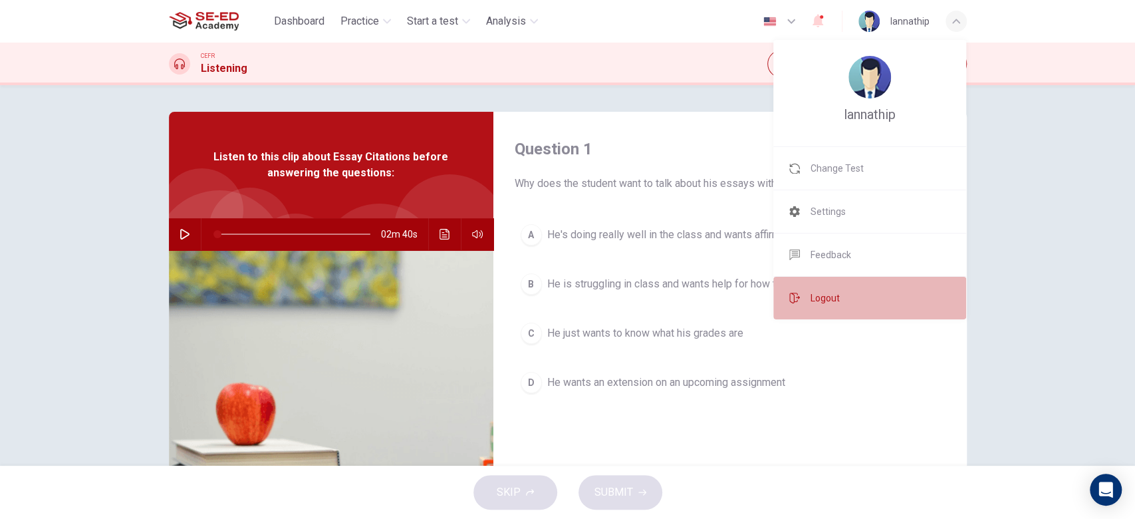
click at [868, 297] on li "Logout" at bounding box center [869, 298] width 193 height 43
